Goal: Task Accomplishment & Management: Use online tool/utility

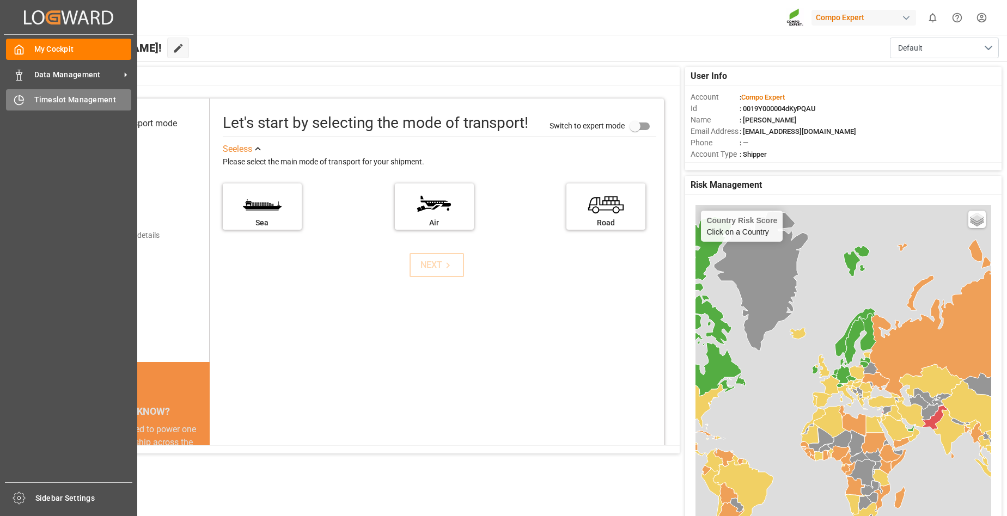
click at [68, 102] on span "Timeslot Management" at bounding box center [83, 99] width 98 height 11
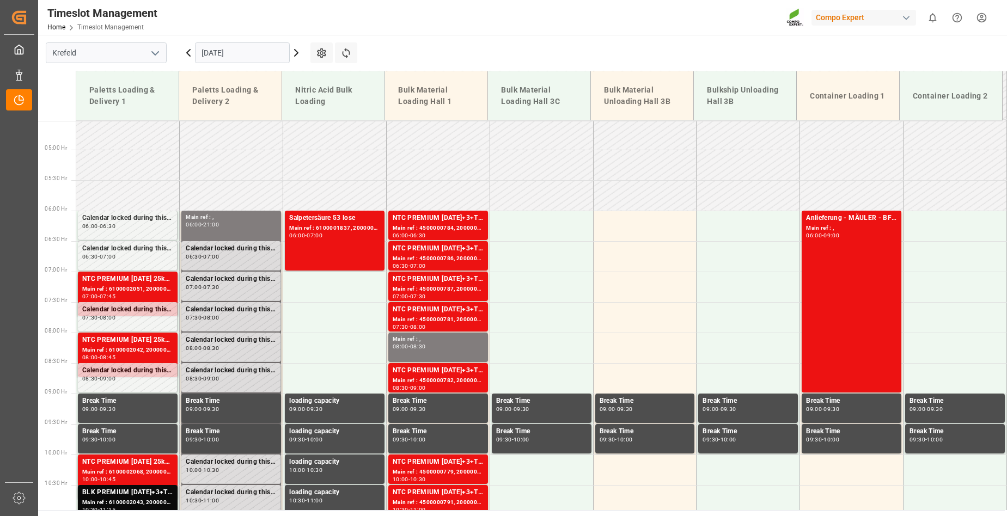
scroll to position [248, 0]
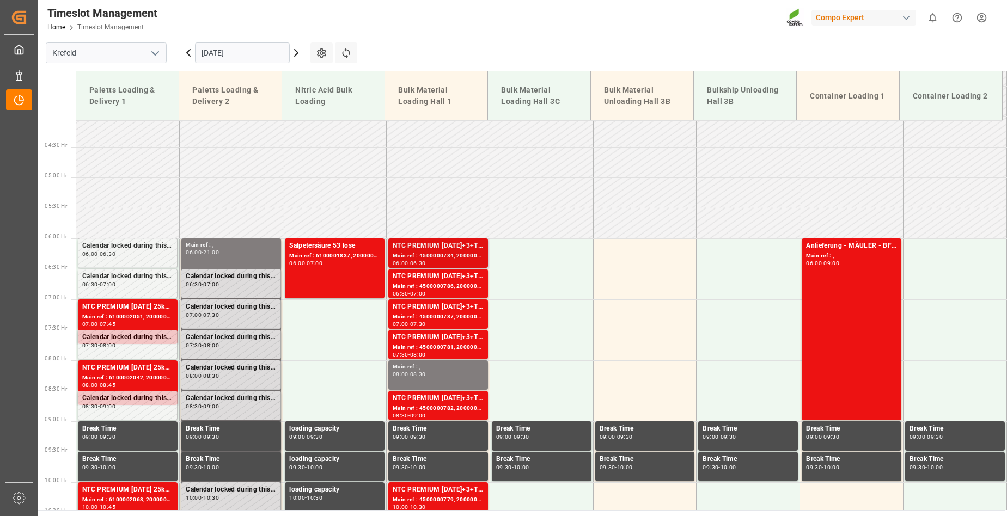
click at [446, 249] on div "NTC PREMIUM [DATE]+3+TE BULK" at bounding box center [438, 246] width 91 height 11
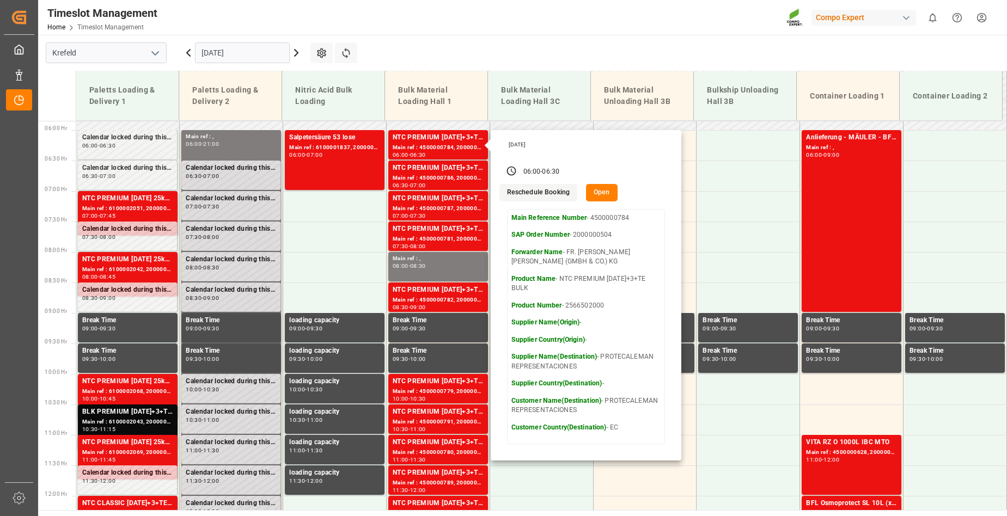
scroll to position [357, 0]
click at [598, 188] on button "Open" at bounding box center [602, 192] width 32 height 17
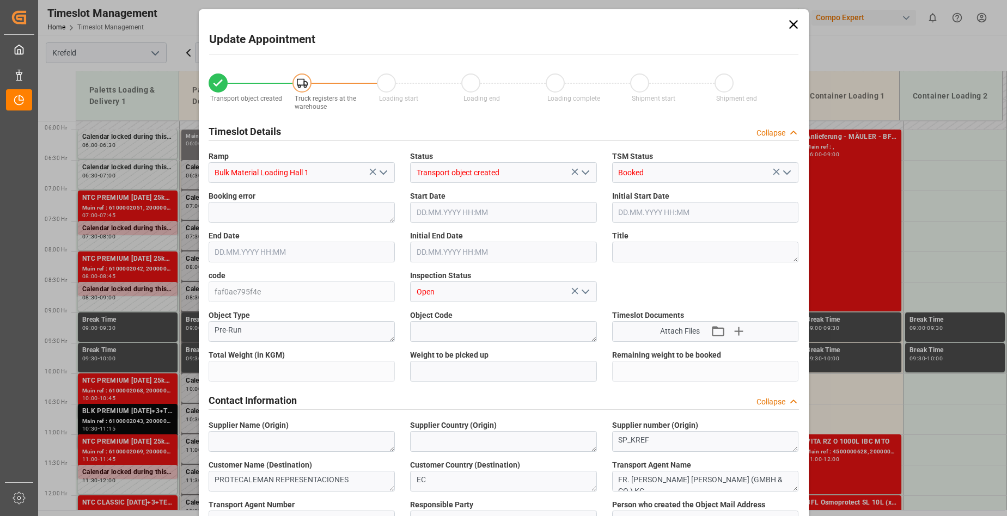
type input "53000"
type input "0"
type input "[DATE] 06:00"
type input "[DATE] 06:30"
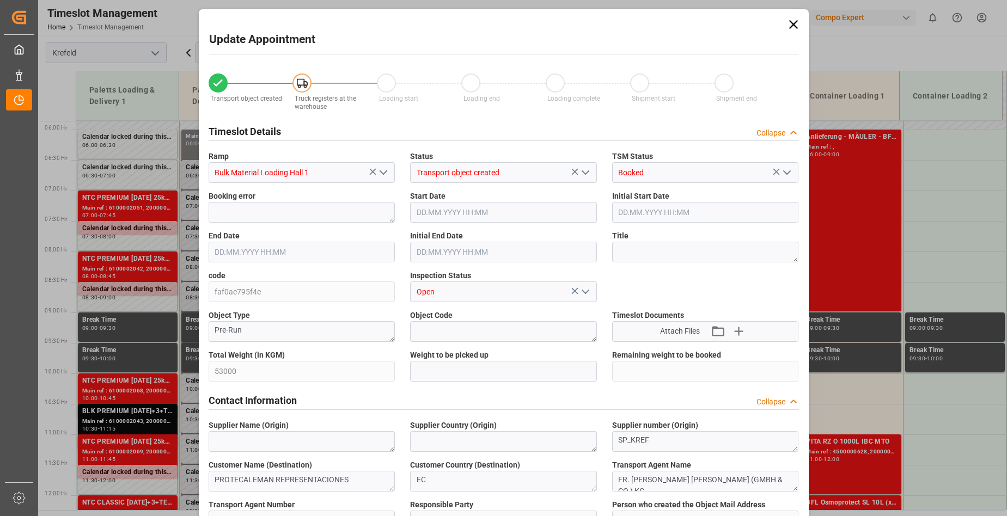
type input "[DATE] 06:30"
type input "[DATE] 08:58"
type input "[DATE] 07:09"
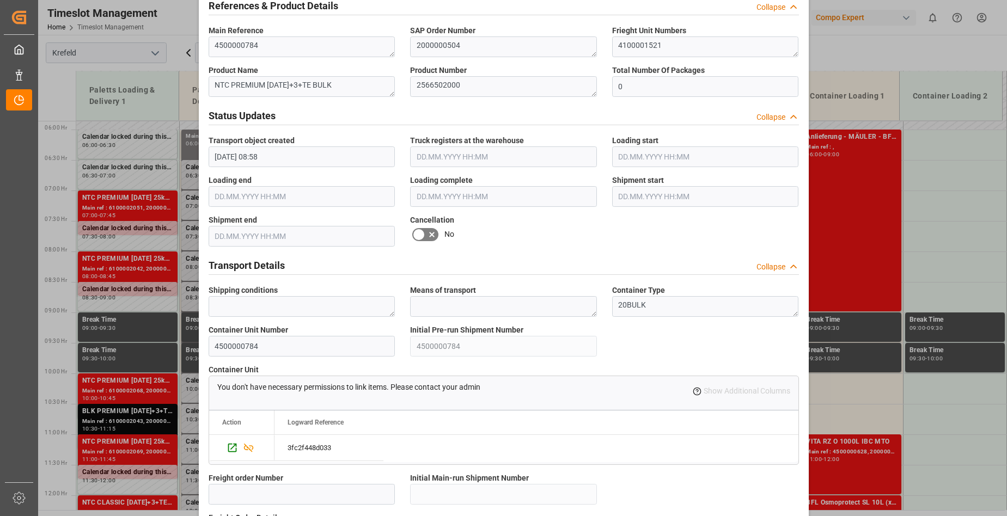
scroll to position [0, 0]
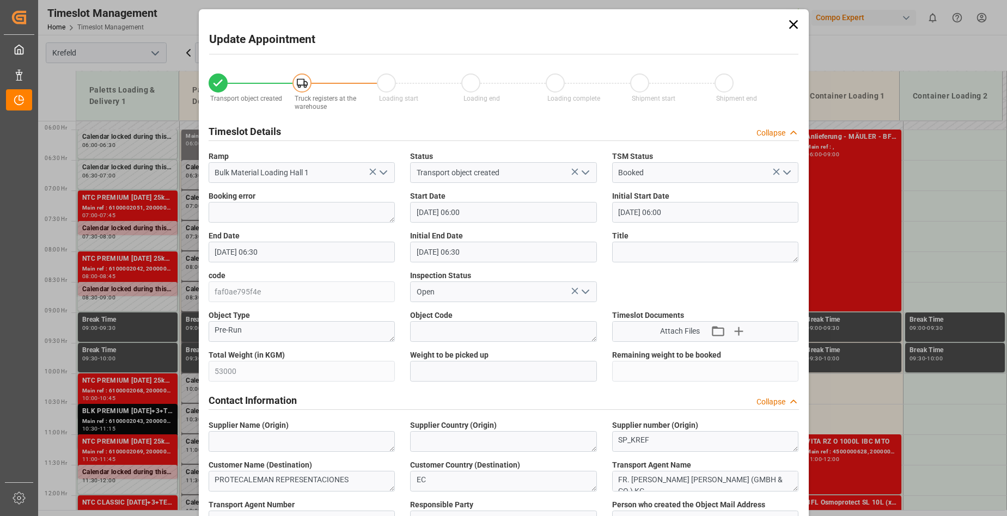
click at [791, 25] on icon at bounding box center [793, 24] width 9 height 9
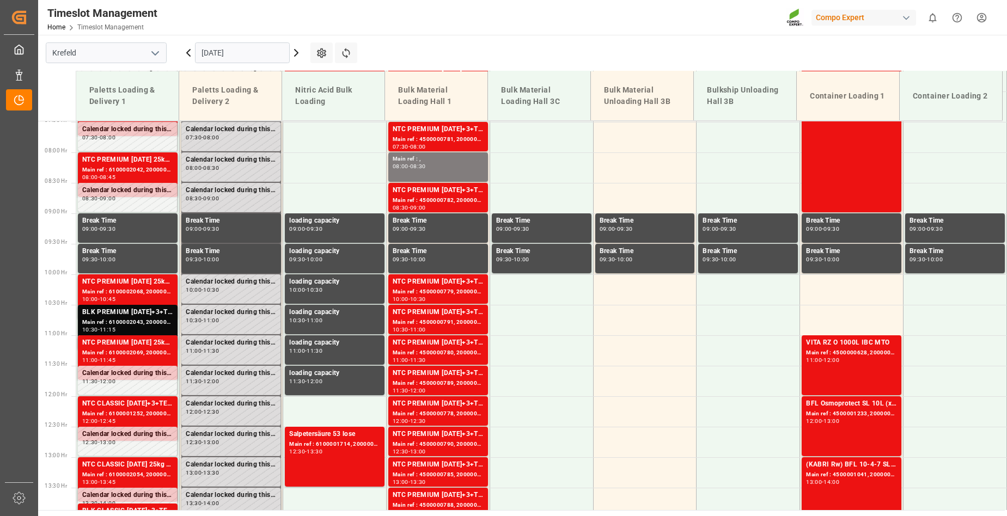
scroll to position [303, 0]
